Goal: Task Accomplishment & Management: Use online tool/utility

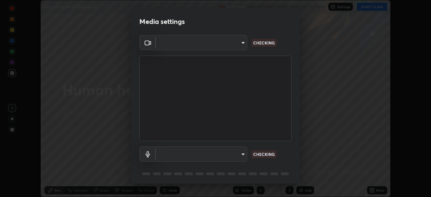
scroll to position [24, 0]
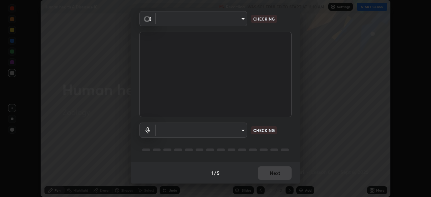
type input "f5ae6119dc4fab334a8cf66c369197aa9d1a3f6993b34b3aeb85a59339566d19"
type input "default"
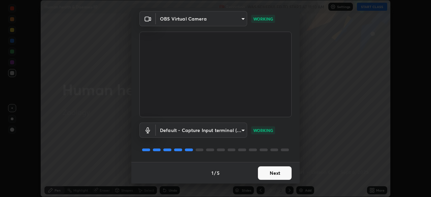
click at [274, 175] on button "Next" at bounding box center [275, 172] width 34 height 13
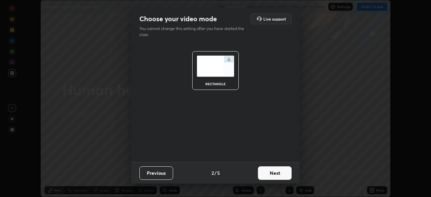
click at [274, 174] on button "Next" at bounding box center [275, 172] width 34 height 13
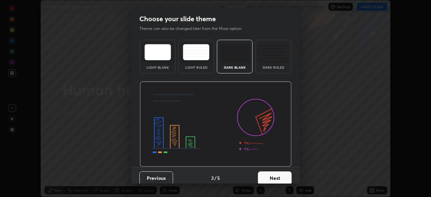
click at [271, 73] on div "Dark Ruled" at bounding box center [273, 57] width 36 height 34
click at [263, 174] on button "Next" at bounding box center [275, 177] width 34 height 13
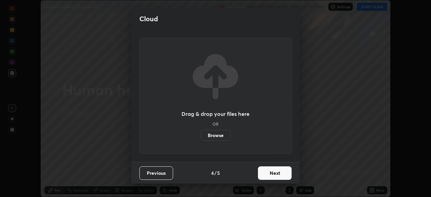
click at [261, 173] on button "Next" at bounding box center [275, 172] width 34 height 13
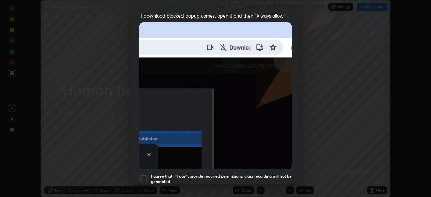
scroll to position [137, 0]
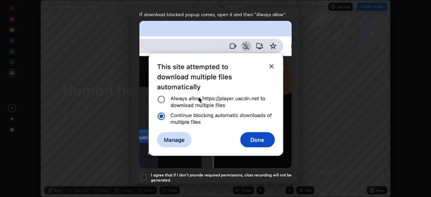
click at [143, 173] on div at bounding box center [143, 177] width 8 height 8
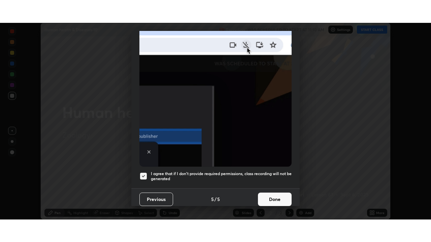
scroll to position [161, 0]
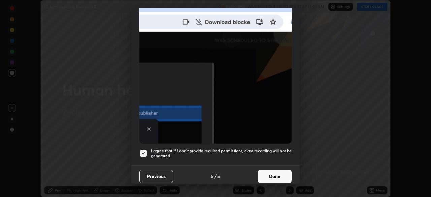
click at [271, 174] on button "Done" at bounding box center [275, 176] width 34 height 13
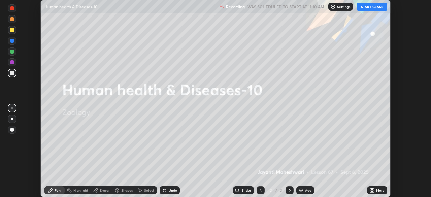
click at [373, 10] on button "START CLASS" at bounding box center [372, 7] width 30 height 8
click at [373, 191] on icon at bounding box center [373, 192] width 2 height 2
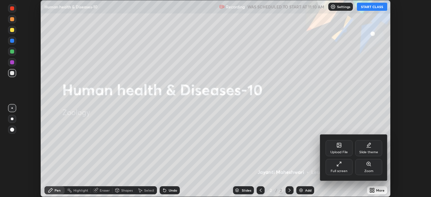
click at [342, 168] on div "Full screen" at bounding box center [339, 167] width 27 height 16
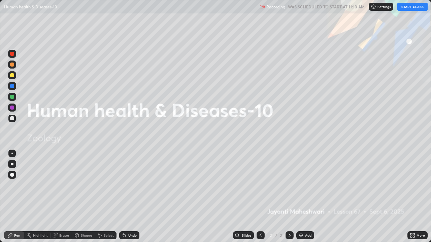
scroll to position [242, 431]
click at [305, 197] on div "Add" at bounding box center [308, 235] width 6 height 3
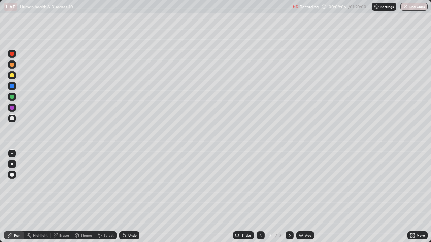
click at [12, 164] on div at bounding box center [12, 164] width 3 height 3
click at [81, 197] on div "Shapes" at bounding box center [83, 236] width 23 height 8
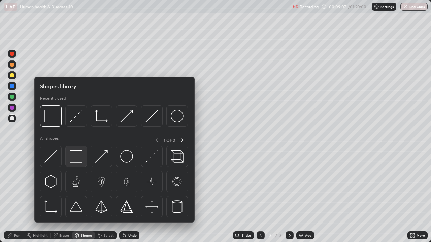
click at [79, 160] on img at bounding box center [76, 156] width 13 height 13
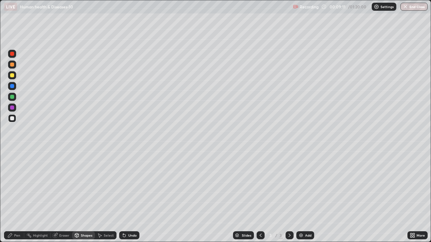
click at [14, 197] on div "Pen" at bounding box center [17, 235] width 6 height 3
click at [15, 78] on div at bounding box center [12, 75] width 8 height 11
click at [12, 99] on div at bounding box center [12, 97] width 4 height 4
click at [299, 197] on img at bounding box center [300, 235] width 5 height 5
click at [12, 118] on div at bounding box center [12, 118] width 4 height 4
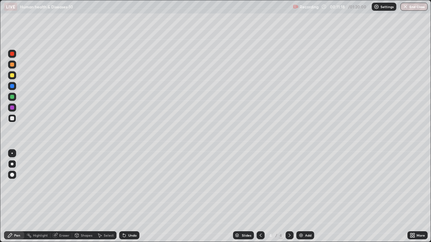
click at [9, 76] on div at bounding box center [12, 75] width 8 height 8
click at [11, 119] on div at bounding box center [12, 118] width 4 height 4
click at [14, 77] on div at bounding box center [12, 75] width 4 height 4
click at [13, 97] on div at bounding box center [12, 97] width 4 height 4
click at [13, 68] on div at bounding box center [12, 65] width 8 height 8
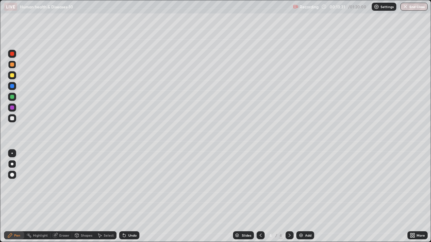
click at [12, 97] on div at bounding box center [12, 97] width 4 height 4
click at [12, 118] on div at bounding box center [12, 118] width 4 height 4
click at [9, 77] on div at bounding box center [12, 75] width 8 height 8
click at [128, 197] on div "Undo" at bounding box center [132, 235] width 8 height 3
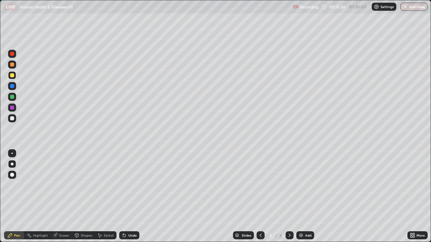
click at [103, 197] on div "Select" at bounding box center [106, 236] width 22 height 8
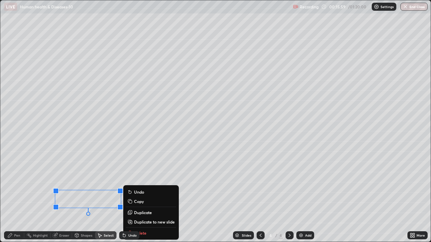
click at [35, 197] on div "0 ° Undo Copy Duplicate Duplicate to new slide Delete" at bounding box center [215, 121] width 430 height 242
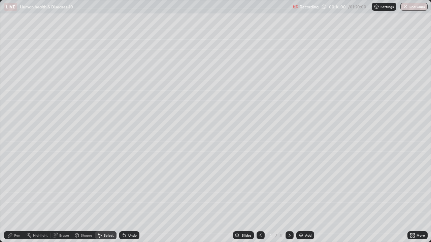
click at [13, 197] on div "Pen" at bounding box center [14, 236] width 20 height 8
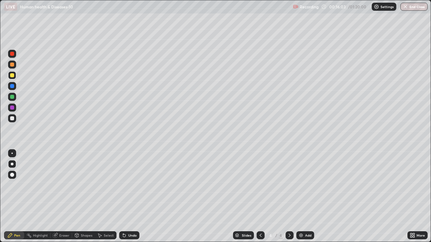
click at [10, 100] on div at bounding box center [12, 97] width 8 height 8
click at [132, 197] on div "Undo" at bounding box center [132, 235] width 8 height 3
click at [131, 197] on div "Undo" at bounding box center [132, 235] width 8 height 3
click at [302, 197] on img at bounding box center [300, 235] width 5 height 5
click at [12, 118] on div at bounding box center [12, 118] width 4 height 4
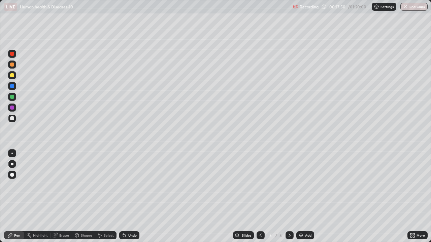
click at [130, 197] on div "Undo" at bounding box center [132, 235] width 8 height 3
click at [14, 79] on div at bounding box center [12, 75] width 8 height 8
click at [303, 197] on div "Add" at bounding box center [305, 236] width 18 height 8
click at [12, 66] on div at bounding box center [12, 65] width 4 height 4
click at [13, 119] on div at bounding box center [12, 118] width 4 height 4
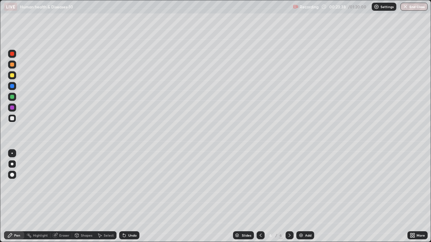
click at [11, 76] on div at bounding box center [12, 75] width 4 height 4
click at [11, 118] on div at bounding box center [12, 118] width 4 height 4
click at [10, 97] on div at bounding box center [12, 97] width 4 height 4
click at [14, 118] on div at bounding box center [12, 118] width 4 height 4
click at [61, 197] on div "Eraser" at bounding box center [64, 235] width 10 height 3
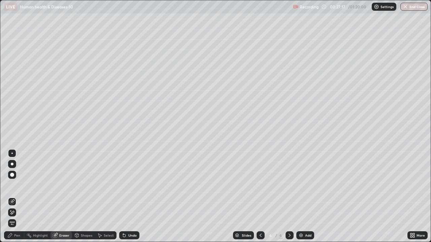
click at [16, 197] on div "Pen" at bounding box center [14, 236] width 20 height 8
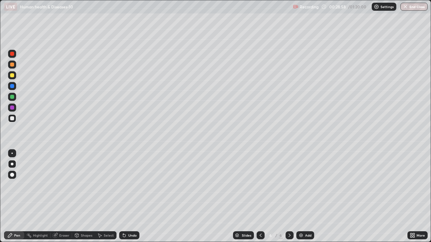
click at [9, 98] on div at bounding box center [12, 97] width 8 height 8
click at [14, 119] on div at bounding box center [12, 118] width 8 height 8
click at [128, 197] on div "Undo" at bounding box center [132, 235] width 8 height 3
click at [303, 197] on div "Add" at bounding box center [305, 236] width 18 height 8
click at [13, 98] on div at bounding box center [12, 97] width 4 height 4
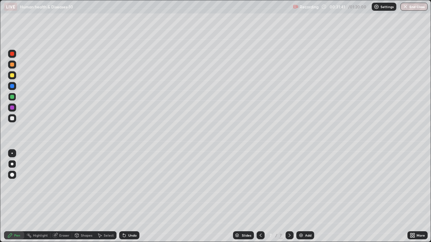
click at [13, 119] on div at bounding box center [12, 118] width 4 height 4
click at [12, 97] on div at bounding box center [12, 97] width 4 height 4
click at [12, 76] on div at bounding box center [12, 75] width 4 height 4
click at [303, 197] on img at bounding box center [300, 235] width 5 height 5
click at [10, 65] on div at bounding box center [12, 65] width 4 height 4
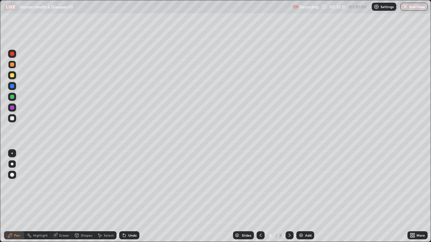
click at [12, 95] on div at bounding box center [12, 97] width 4 height 4
click at [17, 67] on div at bounding box center [12, 64] width 11 height 11
click at [14, 75] on div at bounding box center [12, 75] width 8 height 8
click at [258, 197] on div at bounding box center [261, 236] width 8 height 8
click at [11, 118] on div at bounding box center [12, 118] width 4 height 4
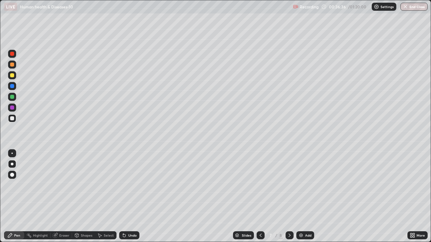
click at [289, 197] on icon at bounding box center [289, 235] width 2 height 3
click at [57, 197] on icon at bounding box center [56, 234] width 4 height 3
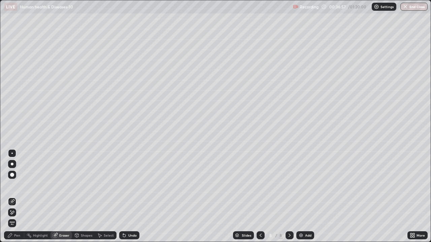
click at [16, 197] on div "Pen" at bounding box center [14, 236] width 20 height 8
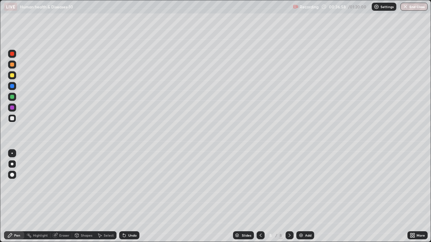
click at [11, 64] on div at bounding box center [12, 65] width 4 height 4
click at [13, 77] on div at bounding box center [12, 75] width 4 height 4
click at [13, 66] on div at bounding box center [12, 65] width 4 height 4
click at [260, 197] on icon at bounding box center [260, 235] width 5 height 5
click at [13, 98] on div at bounding box center [12, 97] width 4 height 4
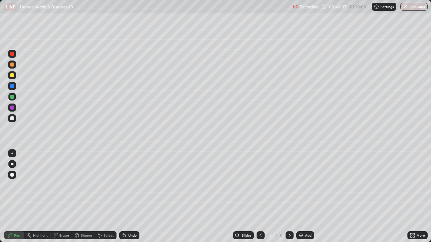
click at [10, 77] on div at bounding box center [12, 75] width 8 height 8
click at [12, 120] on div at bounding box center [12, 118] width 4 height 4
click at [305, 197] on div "Add" at bounding box center [308, 235] width 6 height 3
click at [12, 76] on div at bounding box center [12, 75] width 4 height 4
click at [12, 117] on div at bounding box center [12, 118] width 4 height 4
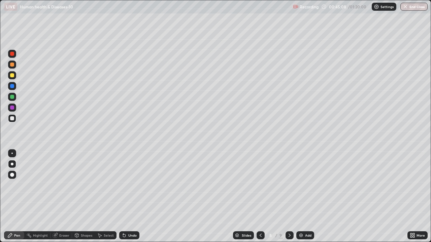
click at [61, 197] on div "Eraser" at bounding box center [64, 235] width 10 height 3
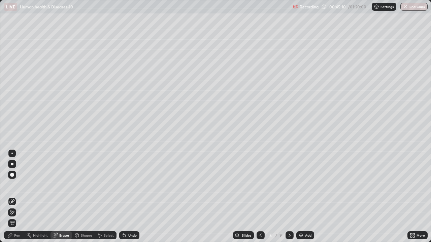
click at [16, 197] on div "Pen" at bounding box center [17, 235] width 6 height 3
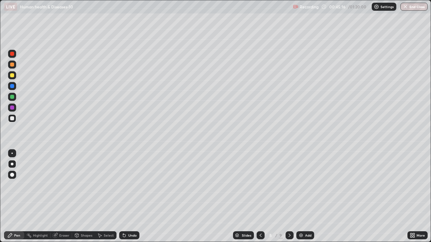
click at [13, 76] on div at bounding box center [12, 75] width 4 height 4
click at [128, 197] on div "Undo" at bounding box center [132, 235] width 8 height 3
click at [13, 108] on div at bounding box center [12, 108] width 4 height 4
click at [14, 75] on div at bounding box center [12, 75] width 4 height 4
click at [15, 106] on div at bounding box center [12, 108] width 8 height 8
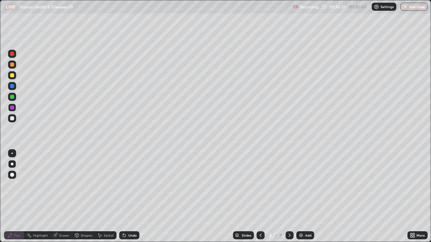
click at [12, 76] on div at bounding box center [12, 75] width 4 height 4
click at [12, 118] on div at bounding box center [12, 118] width 4 height 4
click at [15, 76] on div at bounding box center [12, 75] width 8 height 8
click at [13, 97] on div at bounding box center [12, 97] width 4 height 4
click at [11, 119] on div at bounding box center [12, 118] width 4 height 4
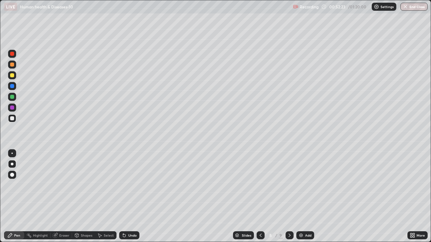
click at [12, 120] on div at bounding box center [12, 118] width 4 height 4
click at [13, 104] on div at bounding box center [12, 108] width 8 height 8
click at [13, 117] on div at bounding box center [12, 118] width 4 height 4
click at [11, 96] on div at bounding box center [12, 97] width 4 height 4
click at [240, 197] on div "Slides" at bounding box center [243, 236] width 21 height 8
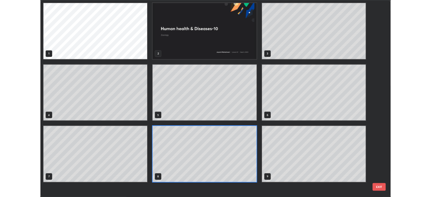
scroll to position [240, 427]
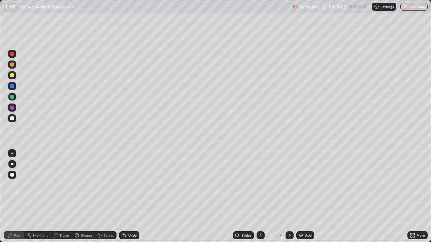
click at [14, 77] on div at bounding box center [12, 75] width 4 height 4
click at [12, 97] on div at bounding box center [12, 97] width 4 height 4
click at [63, 197] on div "Eraser" at bounding box center [64, 235] width 10 height 3
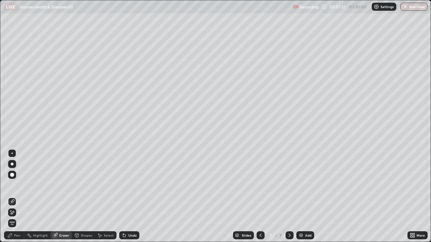
click at [14, 197] on div "Pen" at bounding box center [17, 235] width 6 height 3
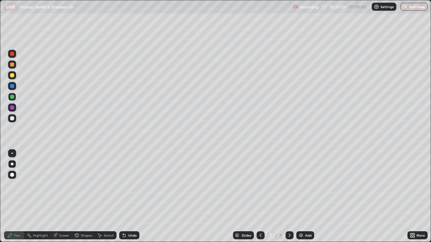
click at [11, 118] on div at bounding box center [12, 118] width 4 height 4
click at [15, 84] on div at bounding box center [12, 86] width 8 height 8
click at [12, 76] on div at bounding box center [12, 75] width 4 height 4
click at [303, 197] on div "Add" at bounding box center [305, 236] width 18 height 8
click at [14, 97] on div at bounding box center [12, 97] width 4 height 4
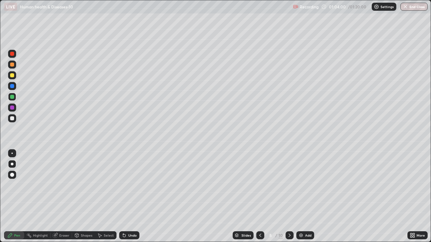
click at [413, 197] on icon at bounding box center [414, 235] width 2 height 2
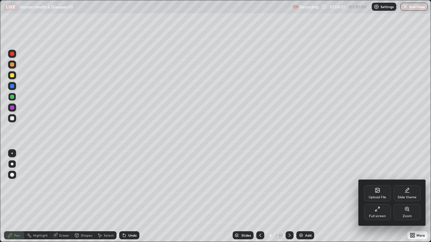
click at [375, 191] on icon at bounding box center [377, 190] width 5 height 5
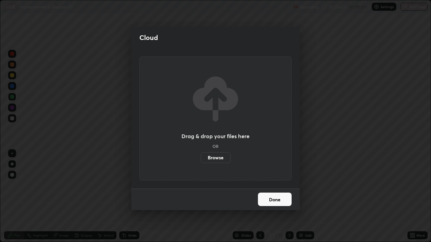
click at [223, 157] on label "Browse" at bounding box center [216, 157] width 30 height 11
click at [201, 157] on input "Browse" at bounding box center [201, 157] width 0 height 11
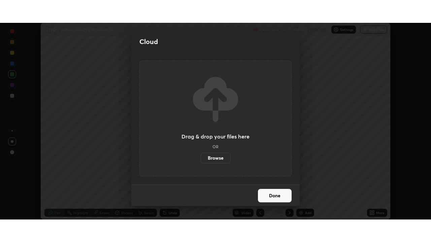
scroll to position [33465, 33231]
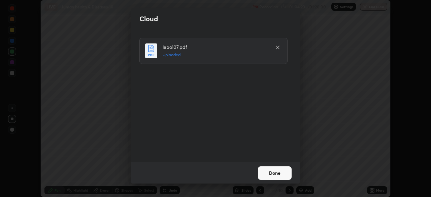
click at [279, 176] on button "Done" at bounding box center [275, 172] width 34 height 13
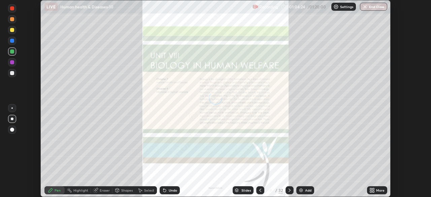
click at [376, 190] on div "More" at bounding box center [380, 190] width 8 height 3
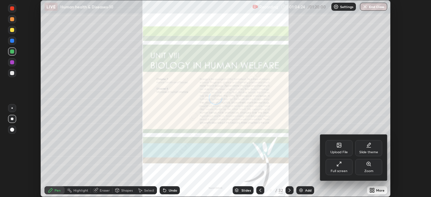
click at [335, 168] on div "Full screen" at bounding box center [339, 167] width 27 height 16
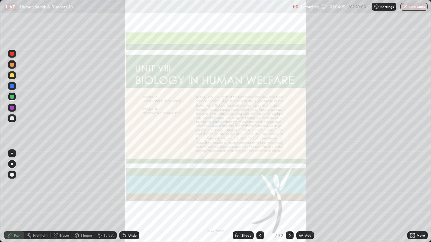
scroll to position [242, 431]
click at [244, 197] on div "Slides" at bounding box center [245, 235] width 9 height 3
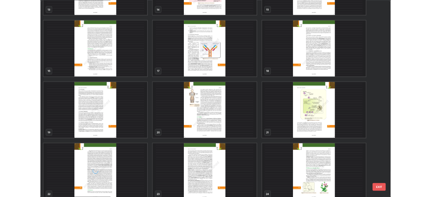
scroll to position [355, 0]
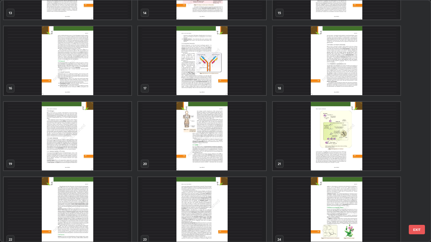
click at [83, 81] on img "grid" at bounding box center [68, 60] width 128 height 69
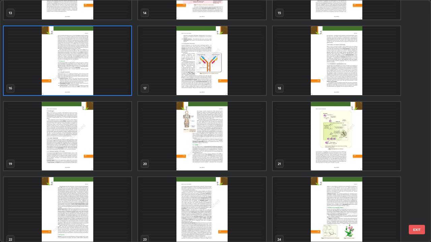
click at [85, 80] on img "grid" at bounding box center [68, 60] width 128 height 69
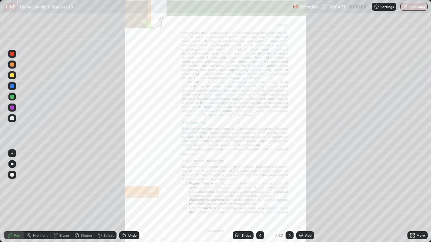
click at [418, 197] on div "More" at bounding box center [420, 235] width 8 height 3
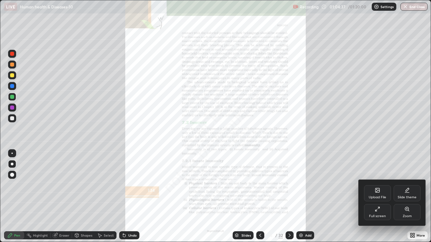
click at [402, 197] on div "Zoom" at bounding box center [407, 212] width 27 height 16
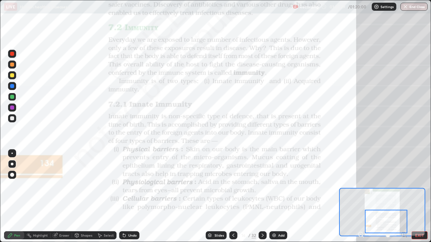
click at [263, 197] on icon at bounding box center [262, 235] width 5 height 5
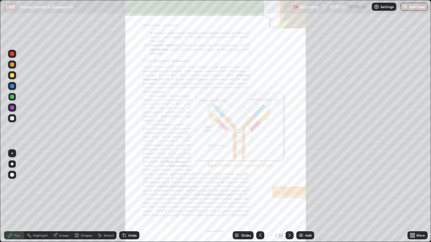
click at [417, 197] on div "More" at bounding box center [420, 235] width 8 height 3
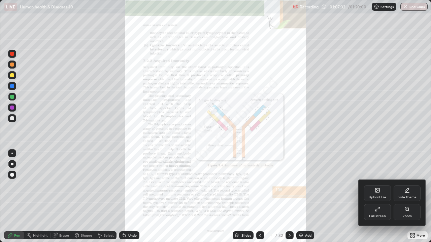
click at [399, 197] on div "Zoom" at bounding box center [407, 212] width 27 height 16
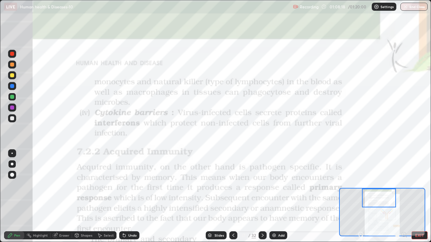
click at [274, 197] on img at bounding box center [273, 235] width 5 height 5
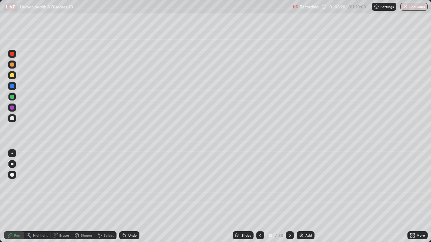
click at [13, 119] on div at bounding box center [12, 118] width 4 height 4
click at [12, 98] on div at bounding box center [12, 97] width 4 height 4
click at [13, 119] on div at bounding box center [12, 118] width 4 height 4
click at [16, 64] on div at bounding box center [12, 65] width 8 height 8
click at [299, 197] on img at bounding box center [301, 235] width 5 height 5
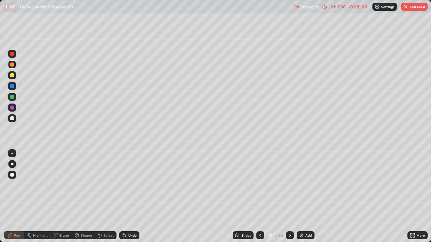
click at [413, 7] on button "End Class" at bounding box center [414, 7] width 27 height 8
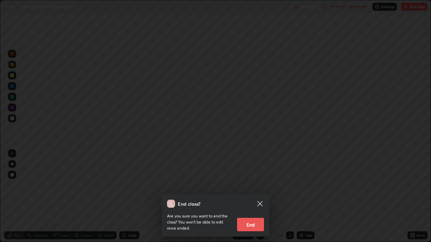
click at [258, 197] on button "End" at bounding box center [250, 224] width 27 height 13
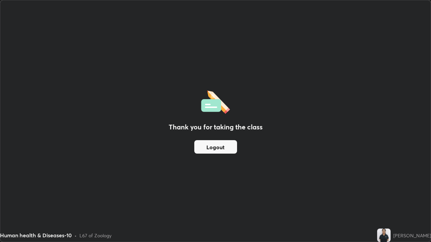
click at [220, 152] on button "Logout" at bounding box center [215, 146] width 43 height 13
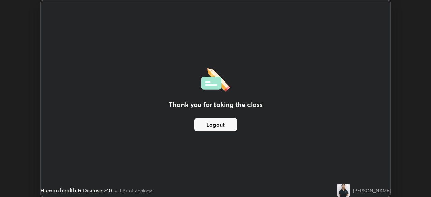
scroll to position [33465, 33231]
